Goal: Transaction & Acquisition: Purchase product/service

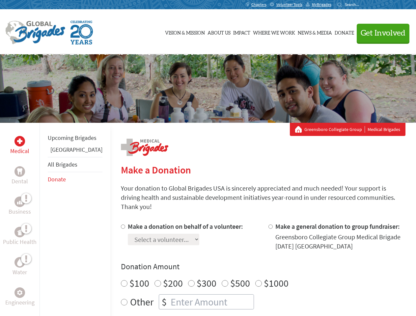
click at [364, 5] on div "Search for:" at bounding box center [351, 4] width 26 height 5
click at [380, 33] on span "Get Involved" at bounding box center [383, 33] width 45 height 8
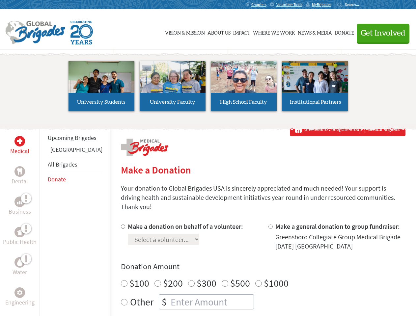
click at [208, 89] on li "High School Faculty" at bounding box center [243, 86] width 71 height 61
click at [44, 220] on div "Upcoming Brigades Ghana All Brigades Donate" at bounding box center [75, 281] width 71 height 316
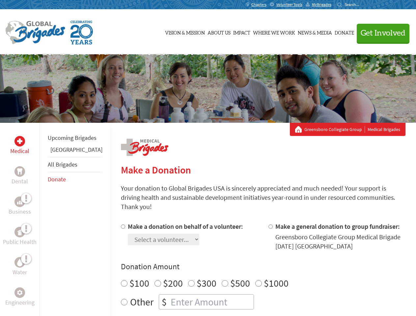
click at [252, 265] on div "Donation Amount $100 $200 $300 $500 $1000 Other $" at bounding box center [263, 286] width 285 height 48
click at [121, 225] on input "Make a donation on behalf of a volunteer:" at bounding box center [123, 227] width 4 height 4
radio input "true"
click at [269, 225] on input "Make a general donation to group fundraiser:" at bounding box center [271, 227] width 4 height 4
radio input "true"
